Goal: Information Seeking & Learning: Learn about a topic

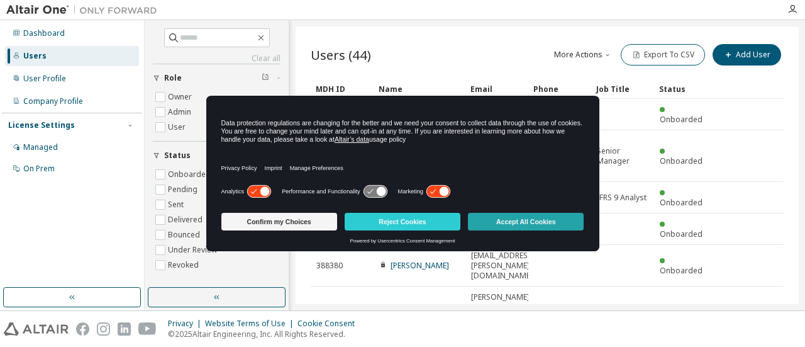
click at [535, 225] on button "Accept All Cookies" at bounding box center [526, 222] width 116 height 18
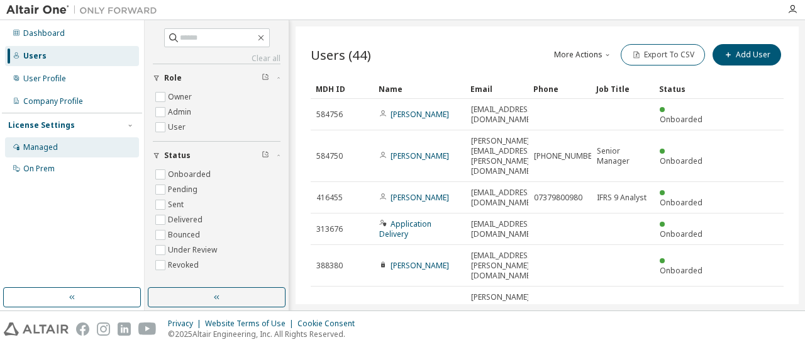
click at [54, 145] on div "Managed" at bounding box center [40, 147] width 35 height 10
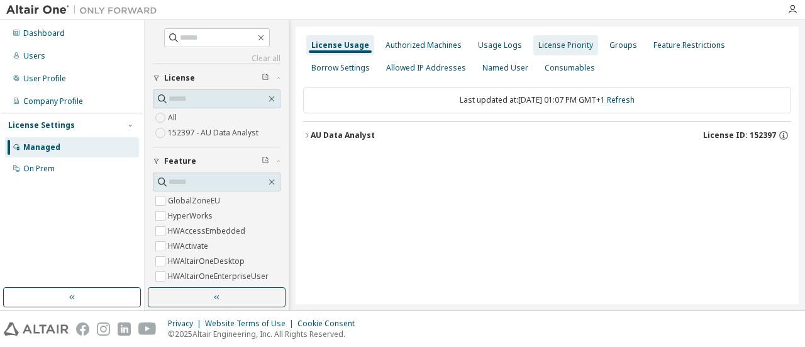
click at [566, 50] on div "License Priority" at bounding box center [565, 45] width 65 height 20
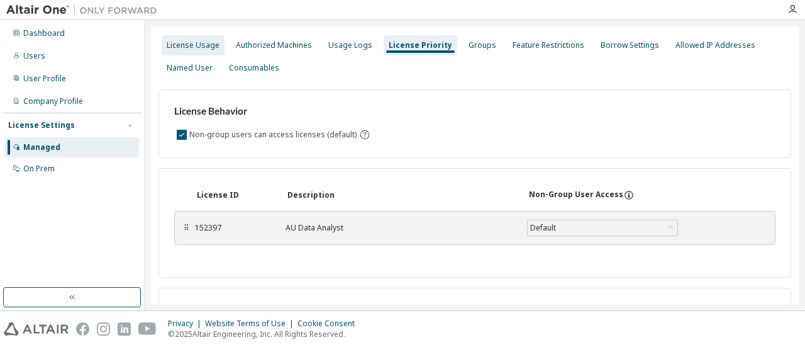
click at [204, 42] on div "License Usage" at bounding box center [193, 45] width 53 height 10
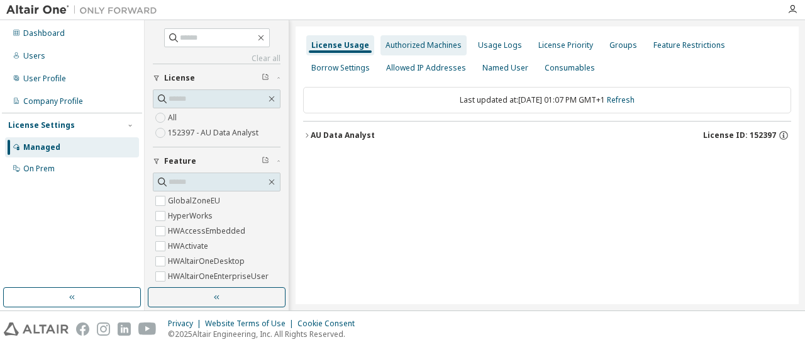
click at [423, 52] on div "Authorized Machines" at bounding box center [424, 45] width 86 height 20
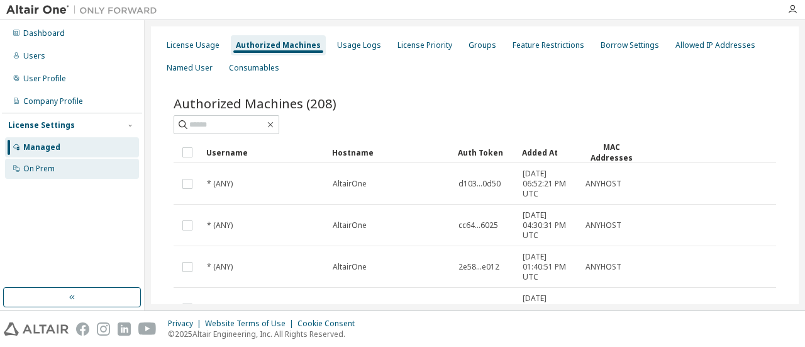
click at [55, 172] on div "On Prem" at bounding box center [72, 169] width 134 height 20
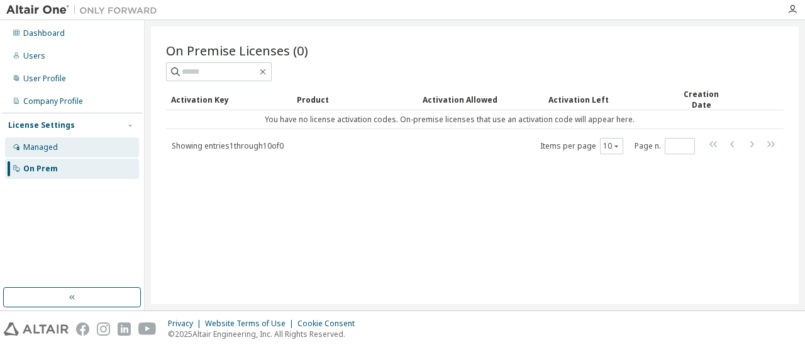
click at [65, 149] on div "Managed" at bounding box center [72, 147] width 134 height 20
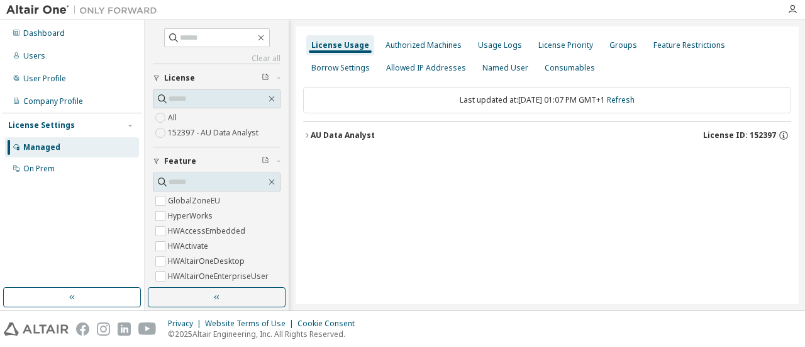
click at [218, 135] on label "152397 - AU Data Analyst" at bounding box center [214, 132] width 93 height 15
click at [302, 133] on div "License Usage Authorized Machines Usage Logs License Priority Groups Feature Re…" at bounding box center [547, 164] width 503 height 277
click at [306, 135] on icon "button" at bounding box center [307, 135] width 8 height 8
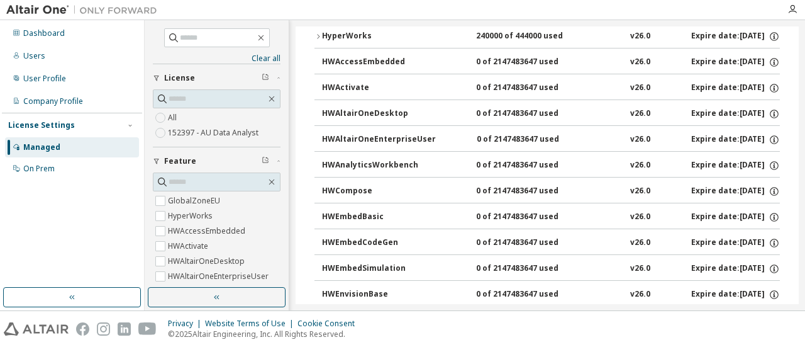
scroll to position [189, 0]
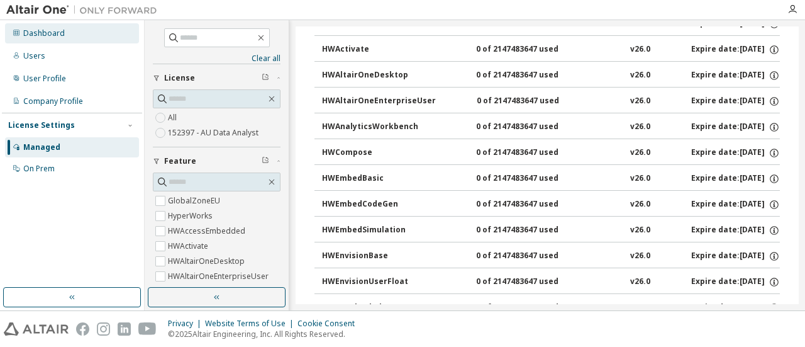
click at [46, 34] on div "Dashboard" at bounding box center [44, 33] width 42 height 10
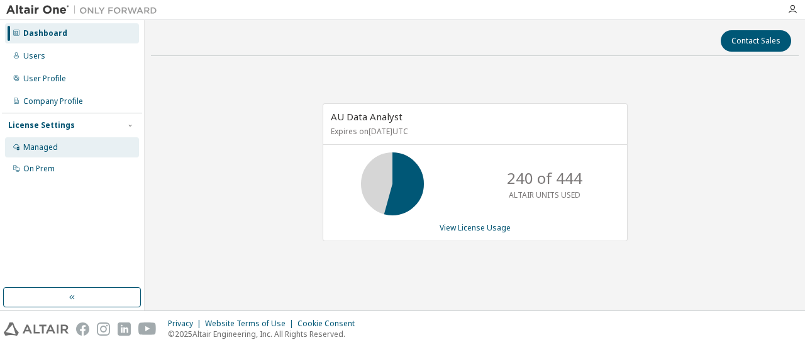
click at [33, 147] on div "Managed" at bounding box center [40, 147] width 35 height 10
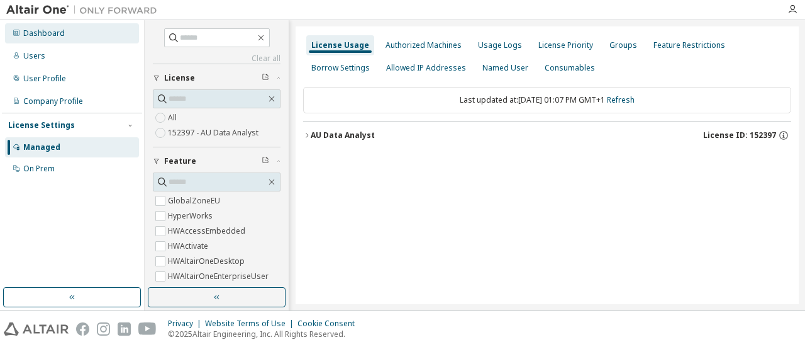
click at [55, 35] on div "Dashboard" at bounding box center [44, 33] width 42 height 10
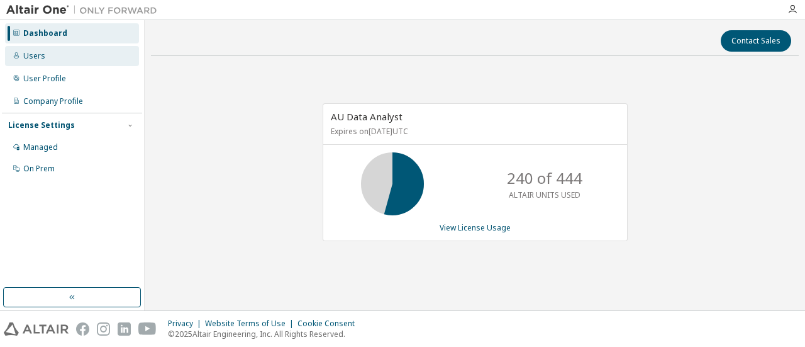
click at [28, 54] on div "Users" at bounding box center [34, 56] width 22 height 10
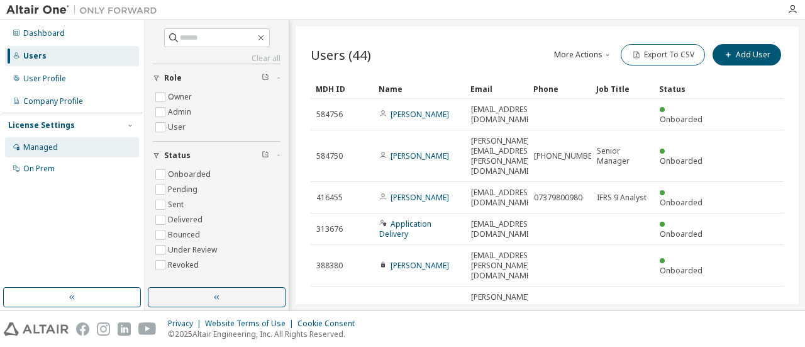
click at [36, 147] on div "Managed" at bounding box center [40, 147] width 35 height 10
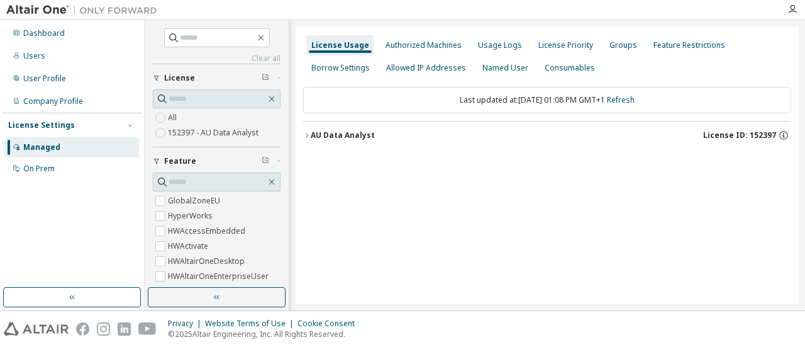
click at [304, 136] on icon "button" at bounding box center [307, 135] width 8 height 8
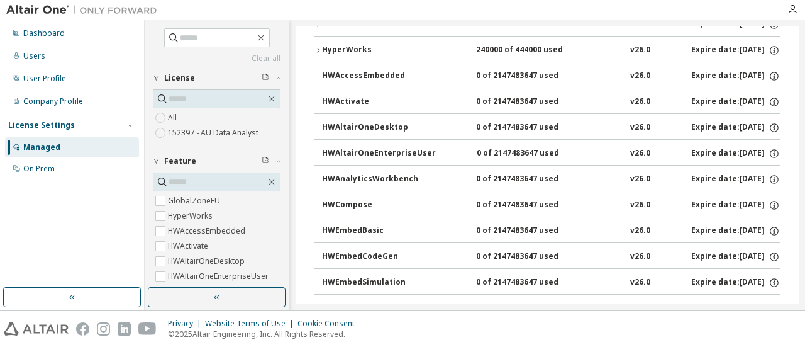
scroll to position [189, 0]
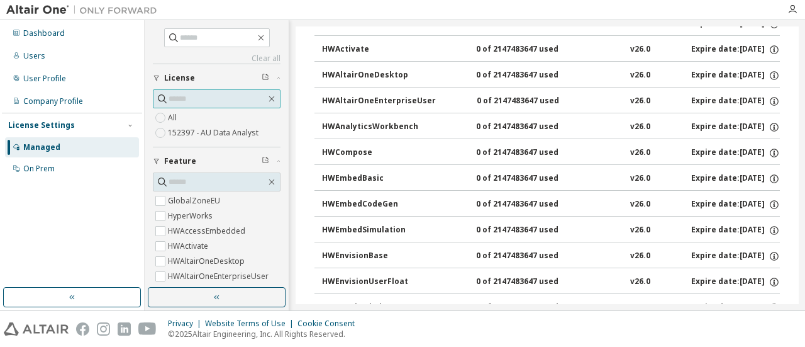
click at [175, 104] on input "text" at bounding box center [217, 98] width 97 height 13
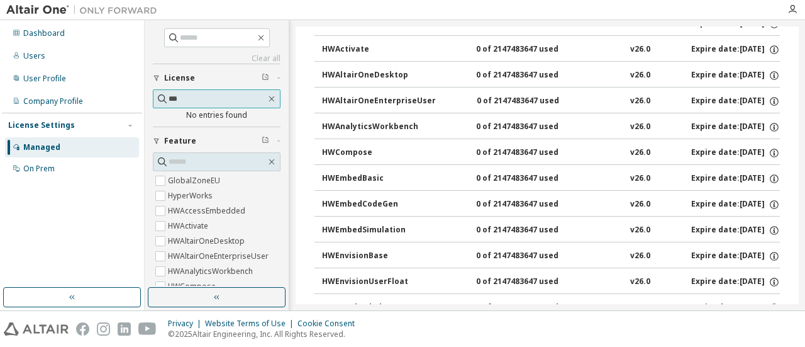
type input "***"
click at [267, 98] on icon "button" at bounding box center [272, 99] width 10 height 10
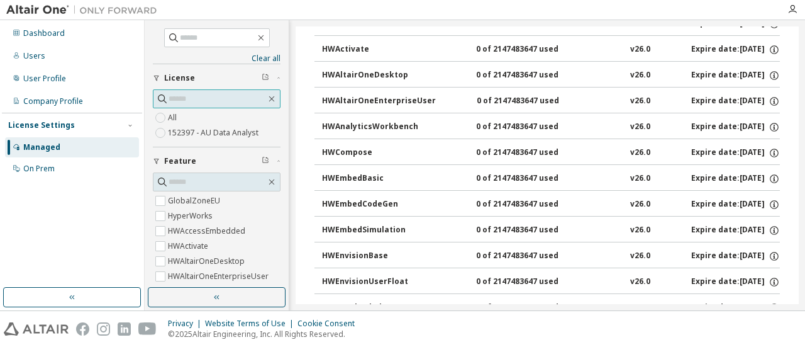
click at [172, 101] on input "text" at bounding box center [217, 98] width 97 height 13
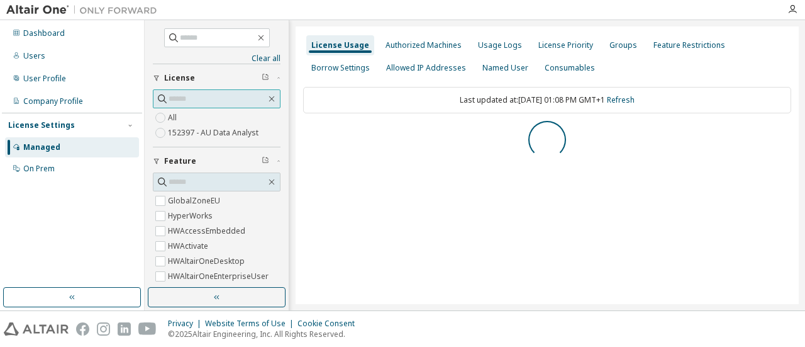
scroll to position [0, 0]
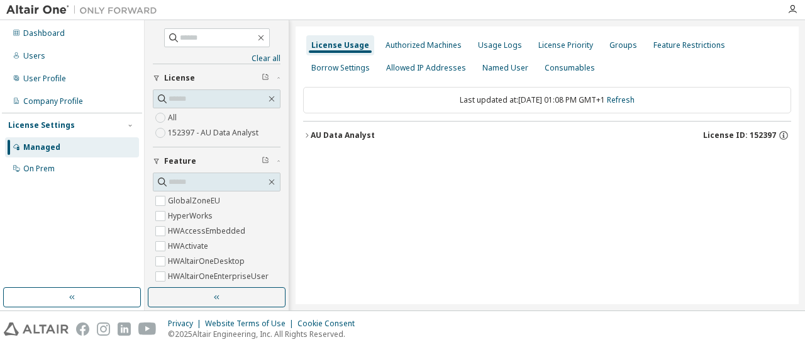
click at [306, 136] on icon "button" at bounding box center [307, 135] width 8 height 8
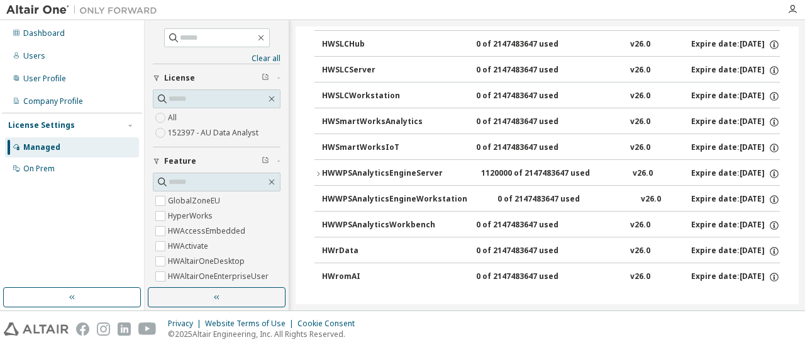
scroll to position [1026, 0]
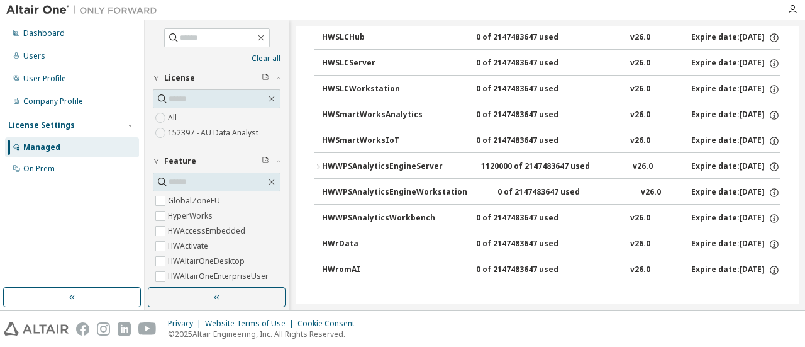
click at [316, 167] on icon "button" at bounding box center [318, 167] width 8 height 8
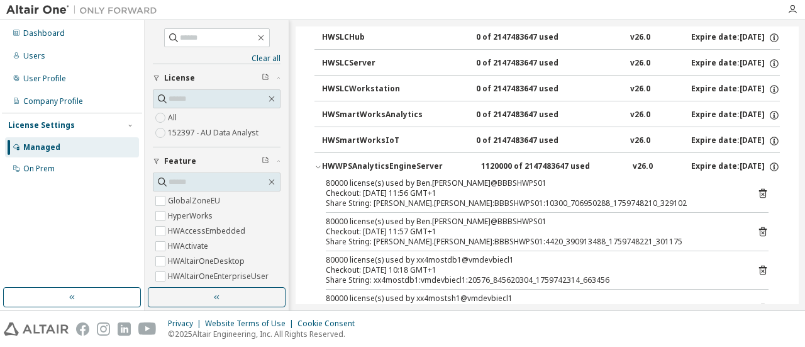
click at [316, 167] on icon "button" at bounding box center [318, 167] width 8 height 8
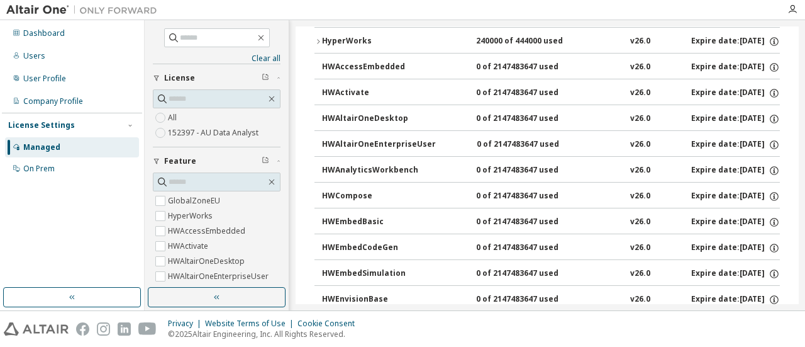
scroll to position [0, 0]
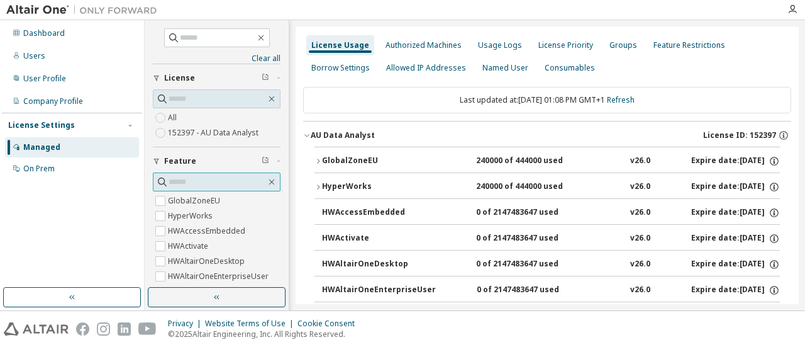
click at [182, 181] on input "text" at bounding box center [217, 181] width 97 height 13
type input "***"
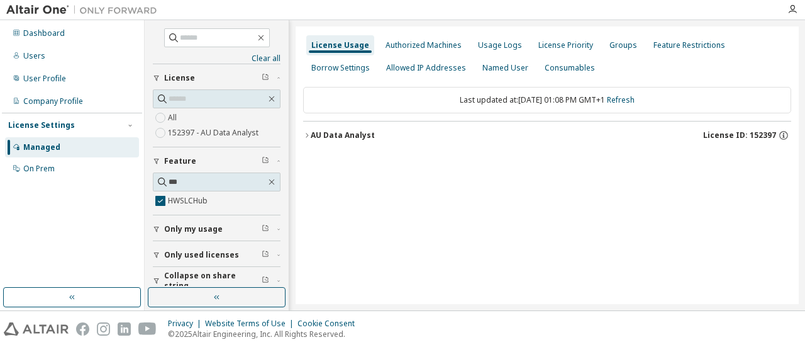
click at [303, 134] on icon "button" at bounding box center [307, 135] width 8 height 8
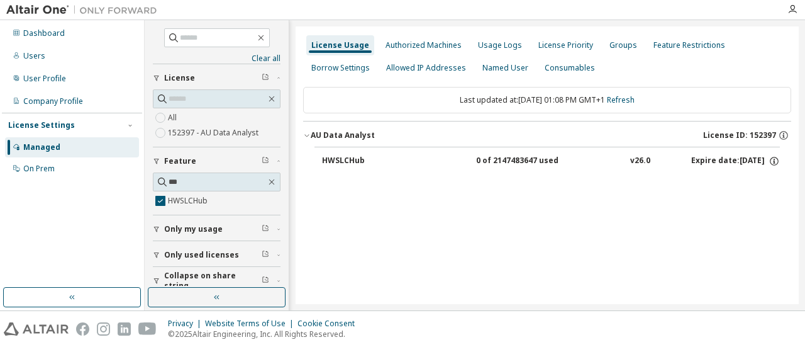
click at [345, 160] on div "HWSLCHub" at bounding box center [378, 160] width 113 height 11
click at [780, 165] on div "HWSLCHub 0 of 2147483647 used v26.0 Expire date: 2026-09-01" at bounding box center [547, 162] width 488 height 31
click at [773, 159] on icon "button" at bounding box center [774, 160] width 11 height 11
click at [784, 133] on icon "button" at bounding box center [783, 133] width 1 height 1
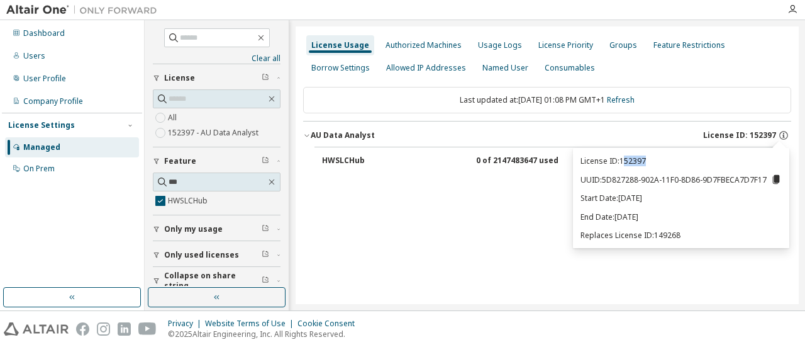
drag, startPoint x: 628, startPoint y: 159, endPoint x: 651, endPoint y: 162, distance: 22.9
click at [651, 162] on p "License ID: 152397" at bounding box center [681, 160] width 201 height 11
click at [521, 59] on div "Named User" at bounding box center [505, 68] width 56 height 20
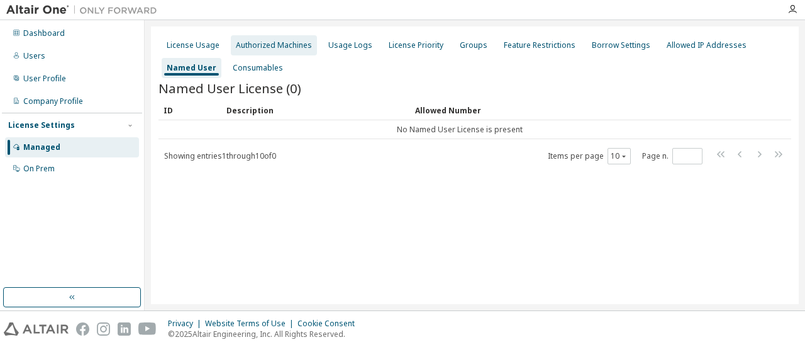
click at [247, 49] on div "Authorized Machines" at bounding box center [274, 45] width 76 height 10
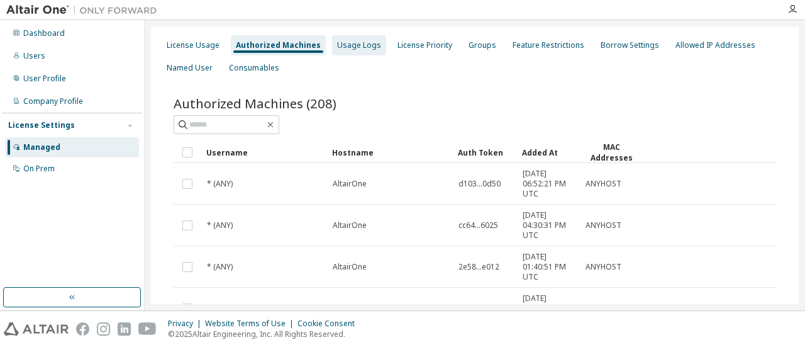
click at [340, 44] on div "Usage Logs" at bounding box center [359, 45] width 44 height 10
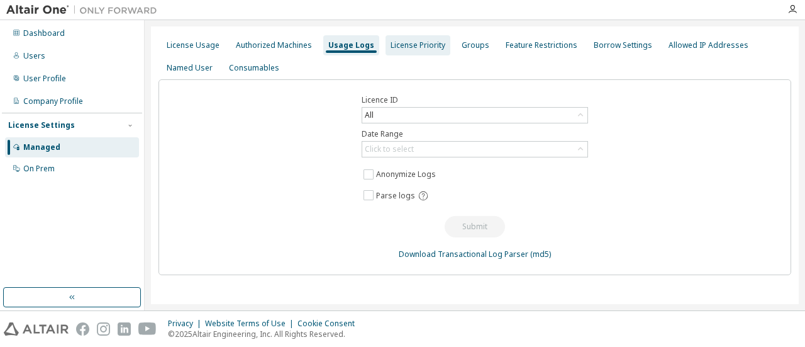
click at [400, 43] on div "License Priority" at bounding box center [418, 45] width 55 height 10
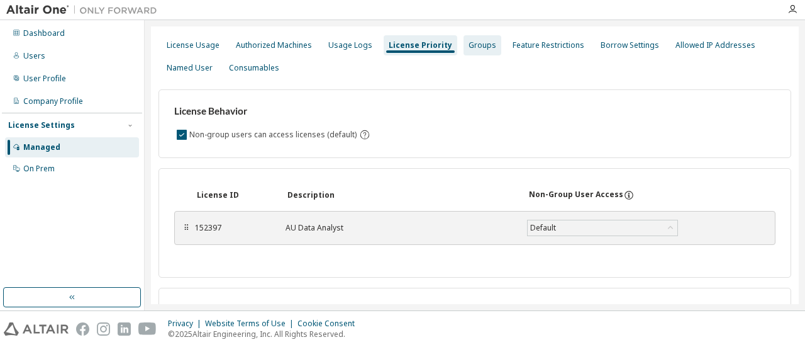
click at [467, 51] on div "Groups" at bounding box center [483, 45] width 38 height 20
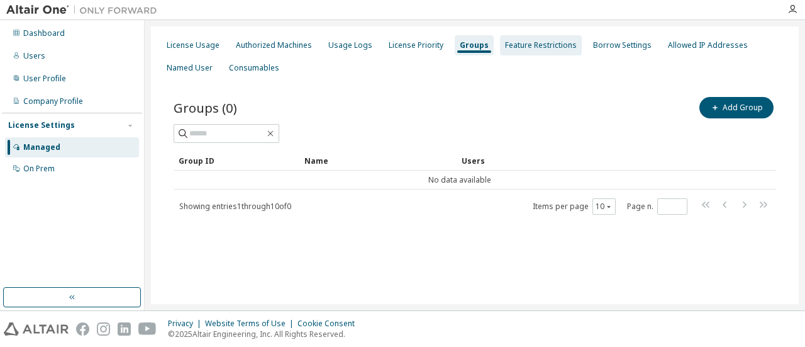
click at [524, 50] on div "Feature Restrictions" at bounding box center [541, 45] width 72 height 10
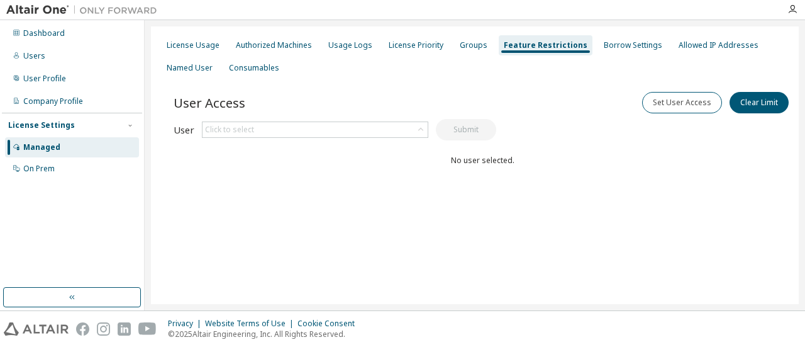
click at [60, 129] on div "License Settings" at bounding box center [41, 125] width 67 height 10
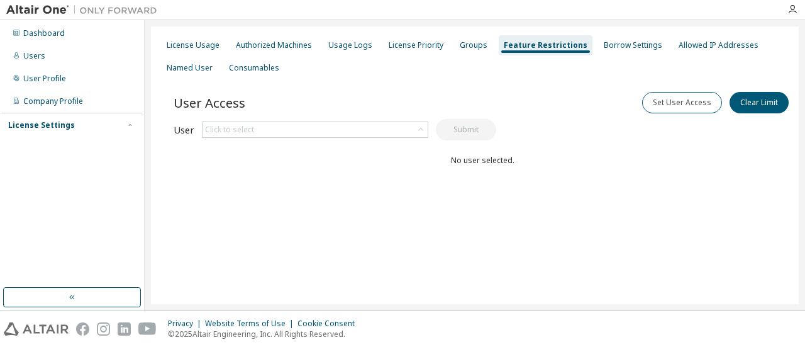
click at [61, 126] on div "License Settings" at bounding box center [41, 125] width 67 height 10
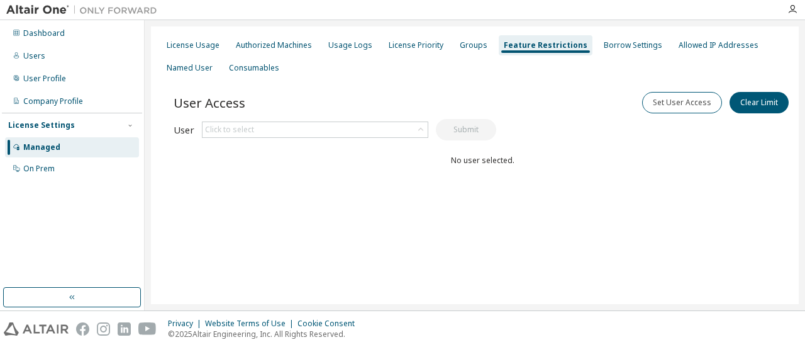
click at [40, 152] on div "Managed" at bounding box center [72, 147] width 134 height 20
